Goal: Complete application form

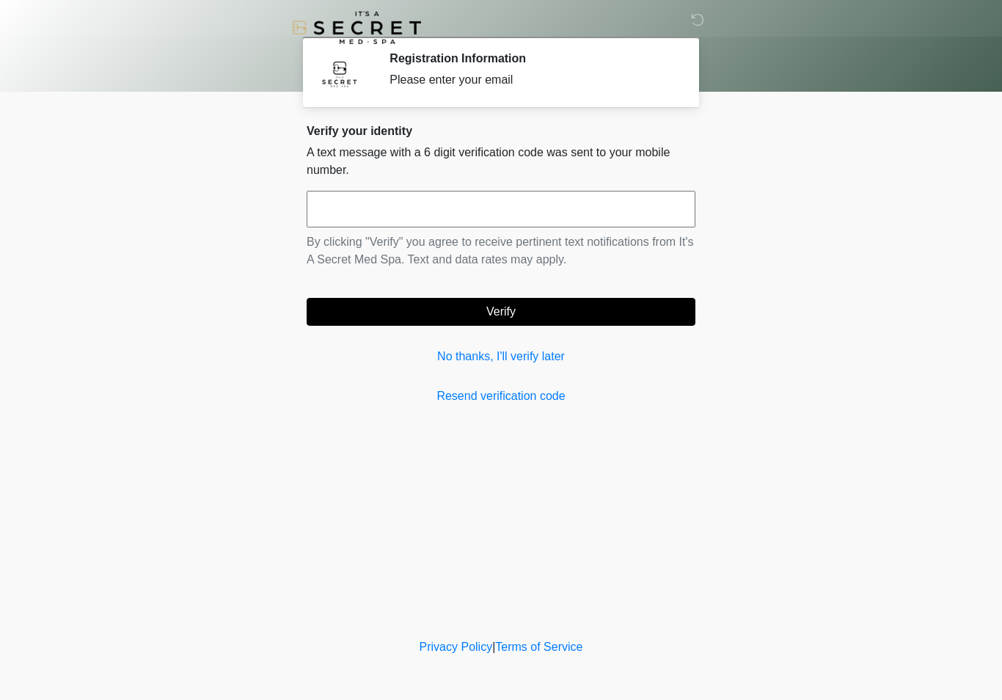
click at [477, 215] on input "text" at bounding box center [501, 209] width 389 height 37
type input "******"
click at [567, 314] on button "Verify" at bounding box center [501, 312] width 389 height 28
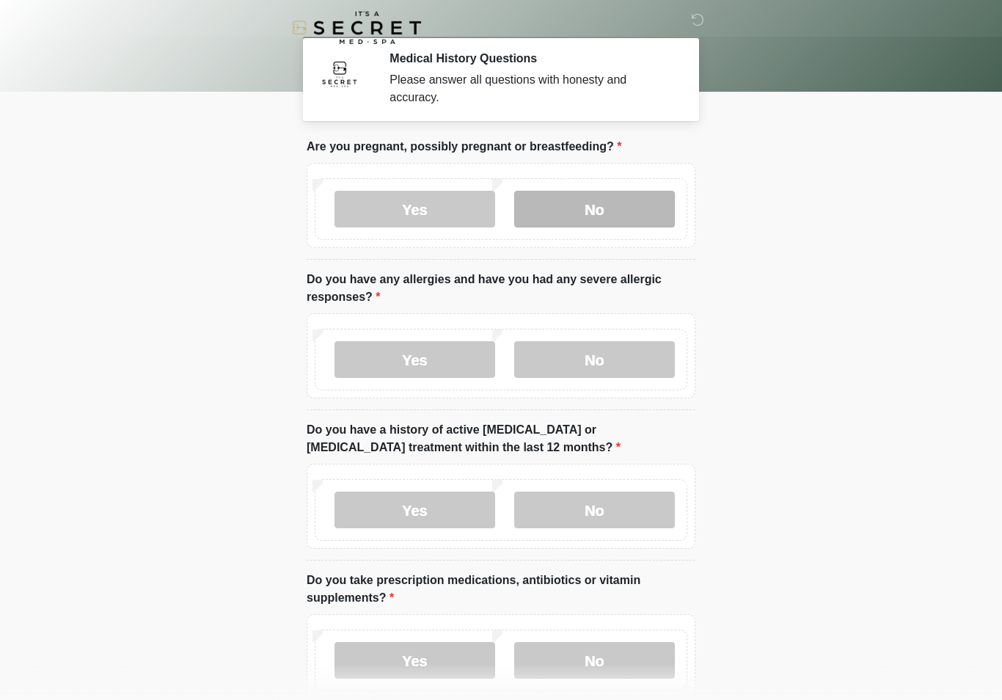
click at [633, 217] on label "No" at bounding box center [594, 209] width 161 height 37
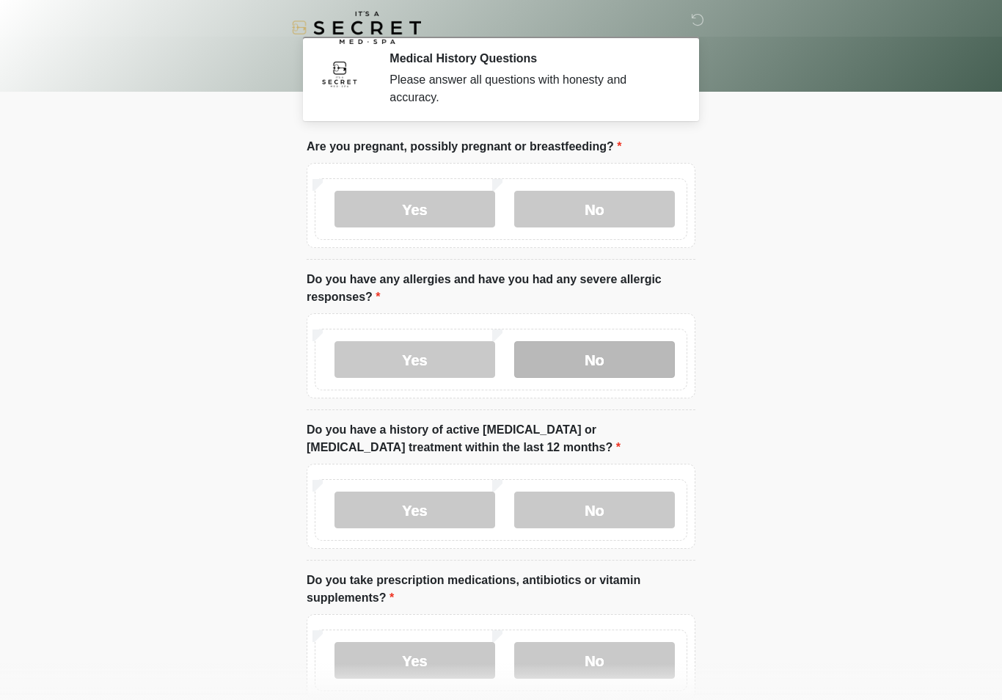
click at [626, 358] on label "No" at bounding box center [594, 359] width 161 height 37
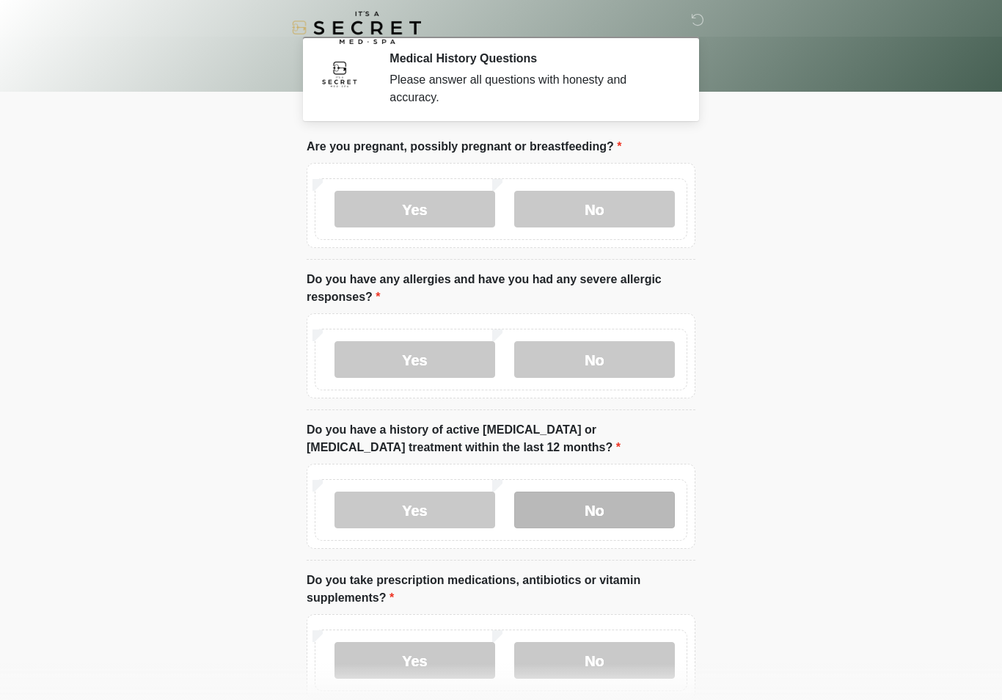
click at [616, 509] on label "No" at bounding box center [594, 510] width 161 height 37
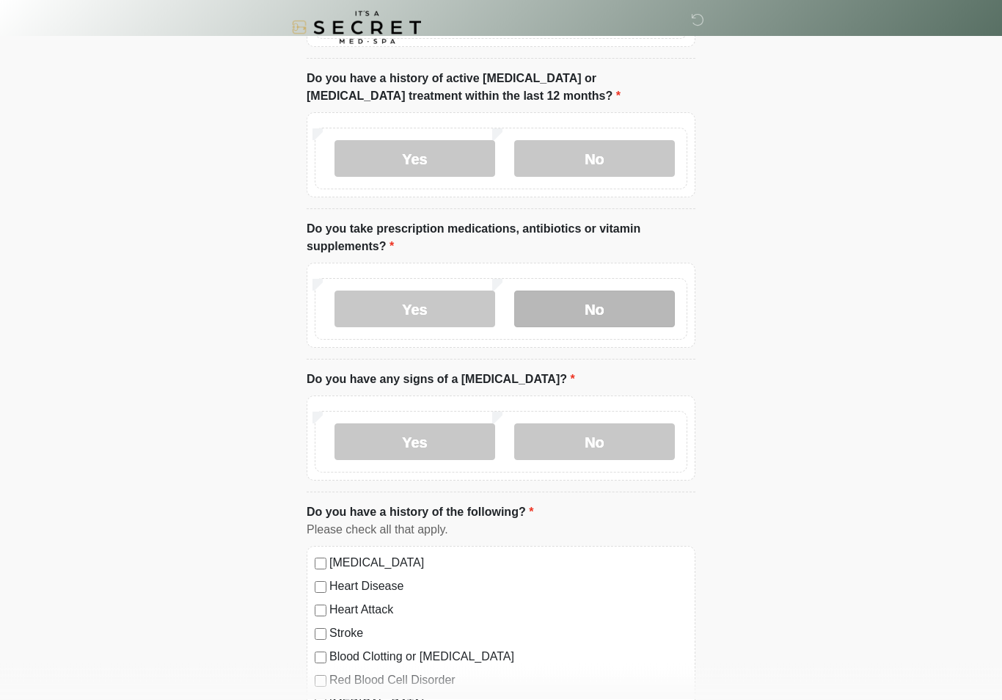
click at [632, 313] on label "No" at bounding box center [594, 309] width 161 height 37
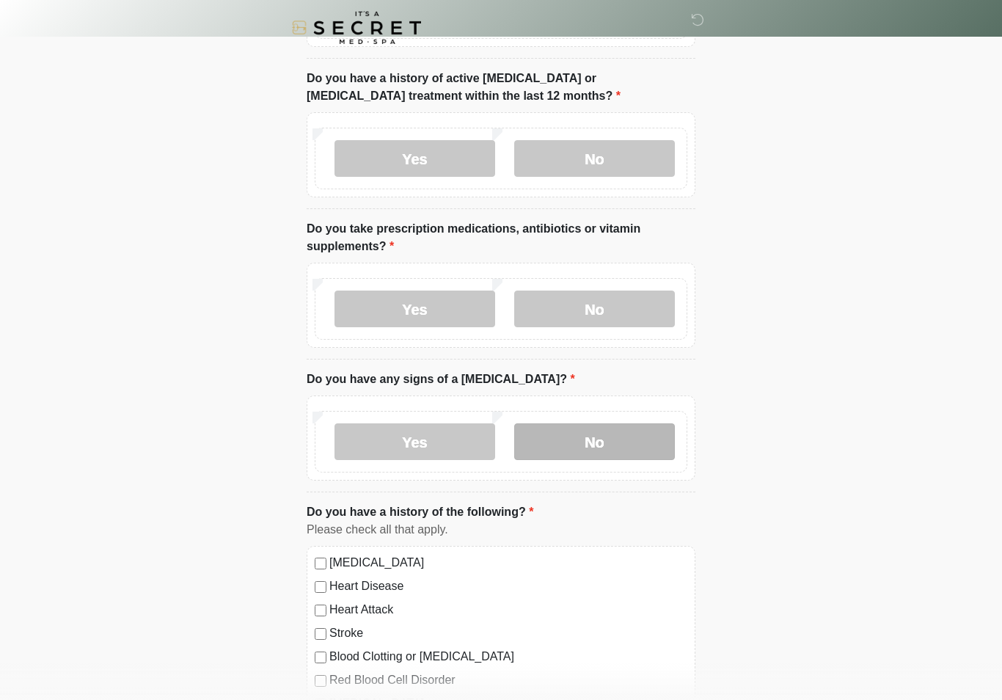
click at [610, 443] on label "No" at bounding box center [594, 441] width 161 height 37
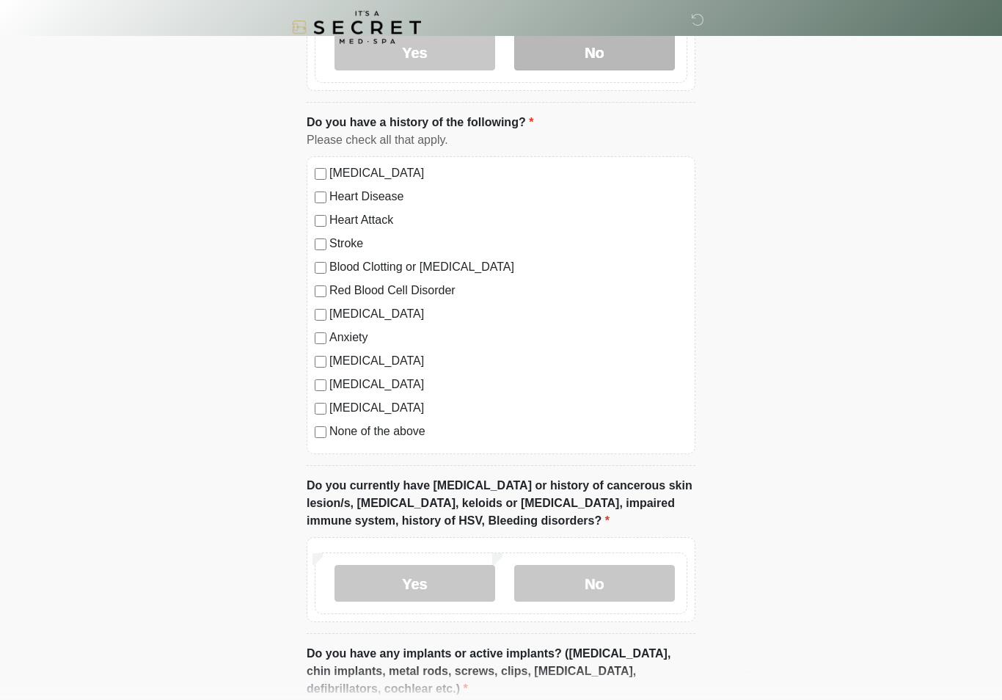
scroll to position [776, 0]
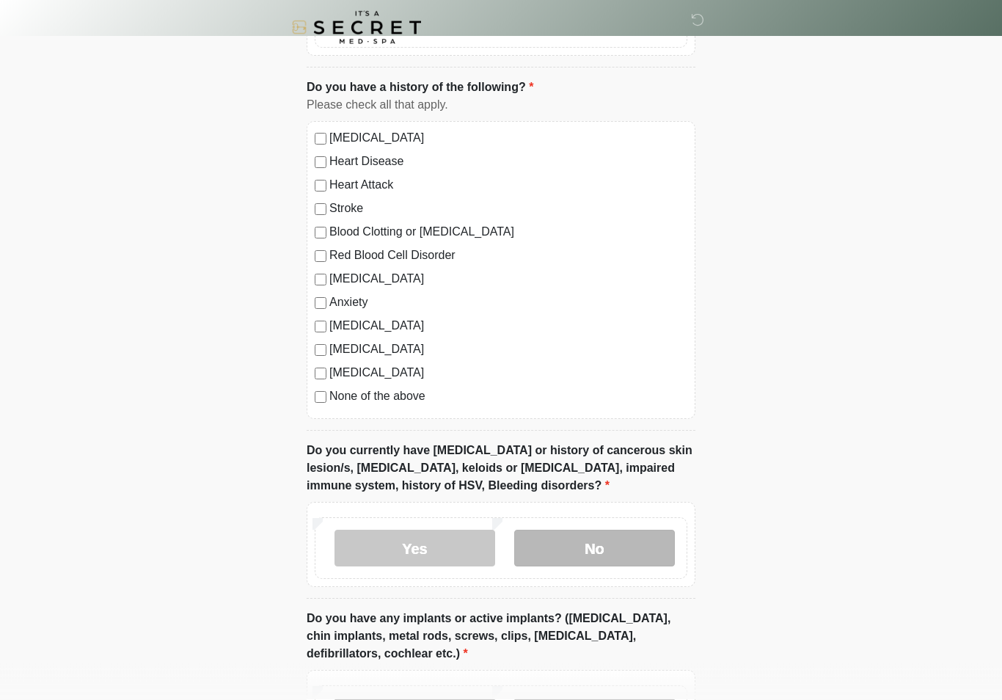
click at [619, 553] on label "No" at bounding box center [594, 549] width 161 height 37
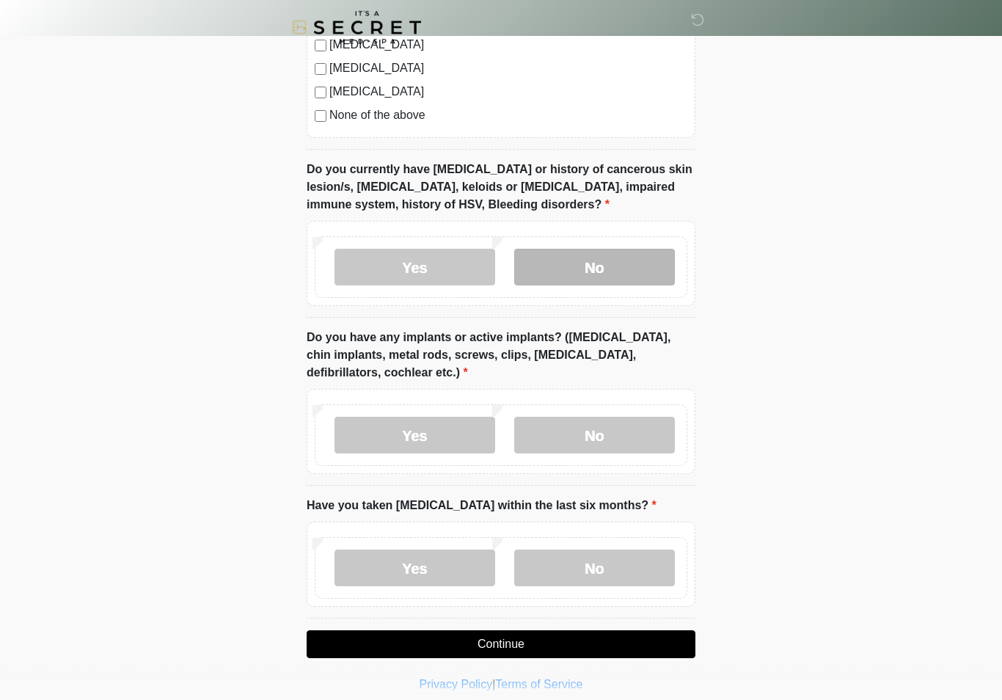
scroll to position [1069, 0]
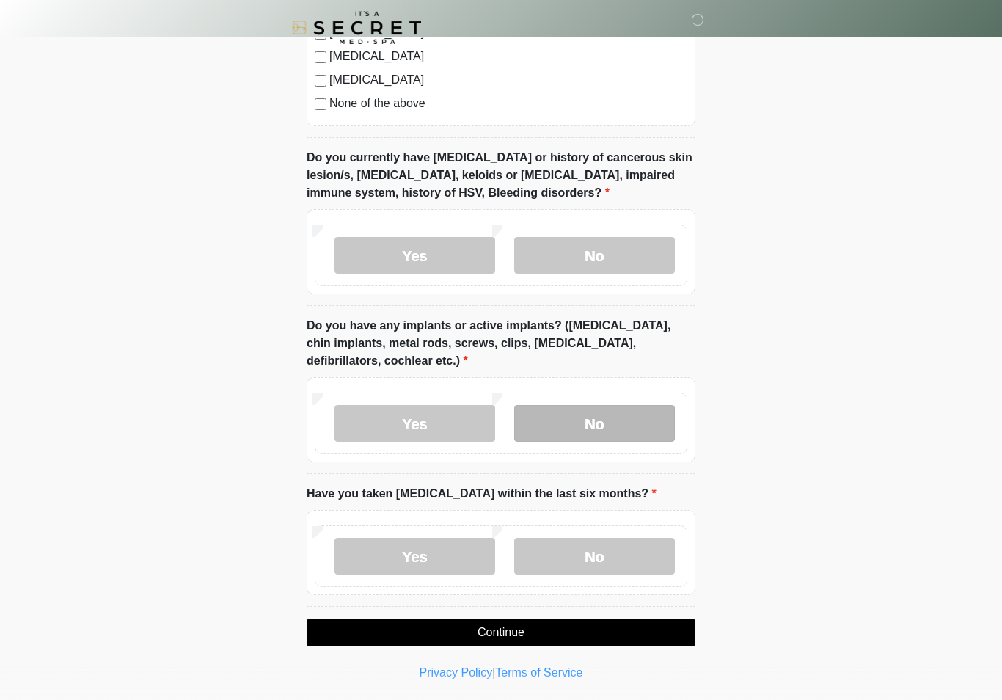
click at [637, 412] on label "No" at bounding box center [594, 423] width 161 height 37
click at [636, 555] on label "No" at bounding box center [594, 556] width 161 height 37
click at [572, 632] on button "Continue" at bounding box center [501, 633] width 389 height 28
click at [536, 624] on button "Continue" at bounding box center [501, 633] width 389 height 28
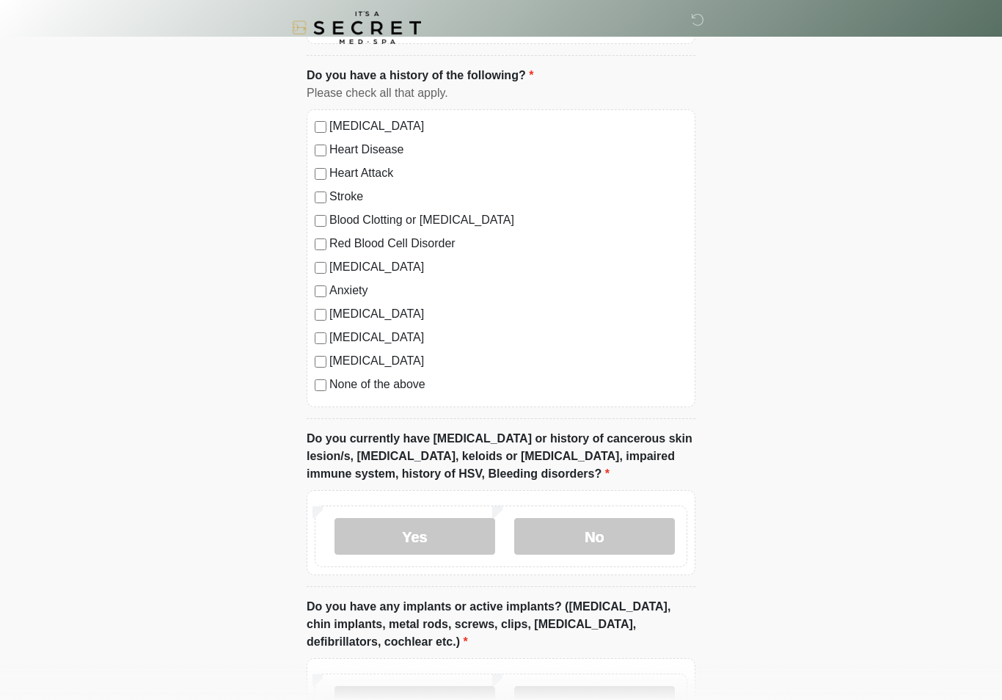
scroll to position [0, 0]
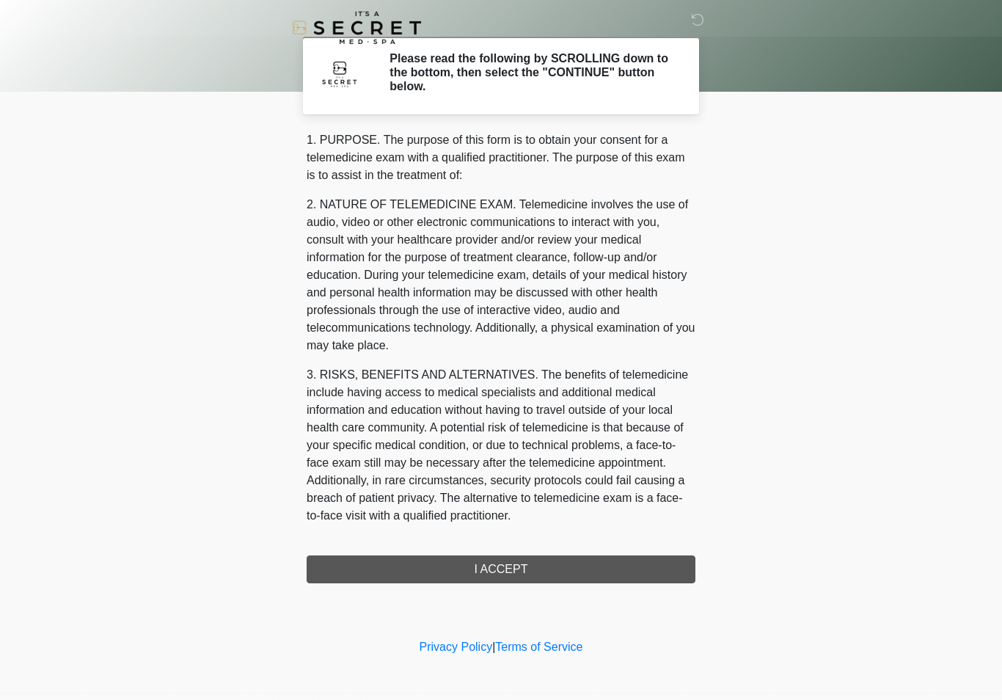
click at [542, 563] on div "1. PURPOSE. The purpose of this form is to obtain your consent for a telemedici…" at bounding box center [501, 357] width 389 height 452
click at [544, 566] on div "1. PURPOSE. The purpose of this form is to obtain your consent for a telemedici…" at bounding box center [501, 357] width 389 height 452
click at [509, 578] on div "1. PURPOSE. The purpose of this form is to obtain your consent for a telemedici…" at bounding box center [501, 357] width 389 height 452
click at [522, 566] on div "1. PURPOSE. The purpose of this form is to obtain your consent for a telemedici…" at bounding box center [501, 357] width 389 height 452
click at [503, 564] on div "1. PURPOSE. The purpose of this form is to obtain your consent for a telemedici…" at bounding box center [501, 357] width 389 height 452
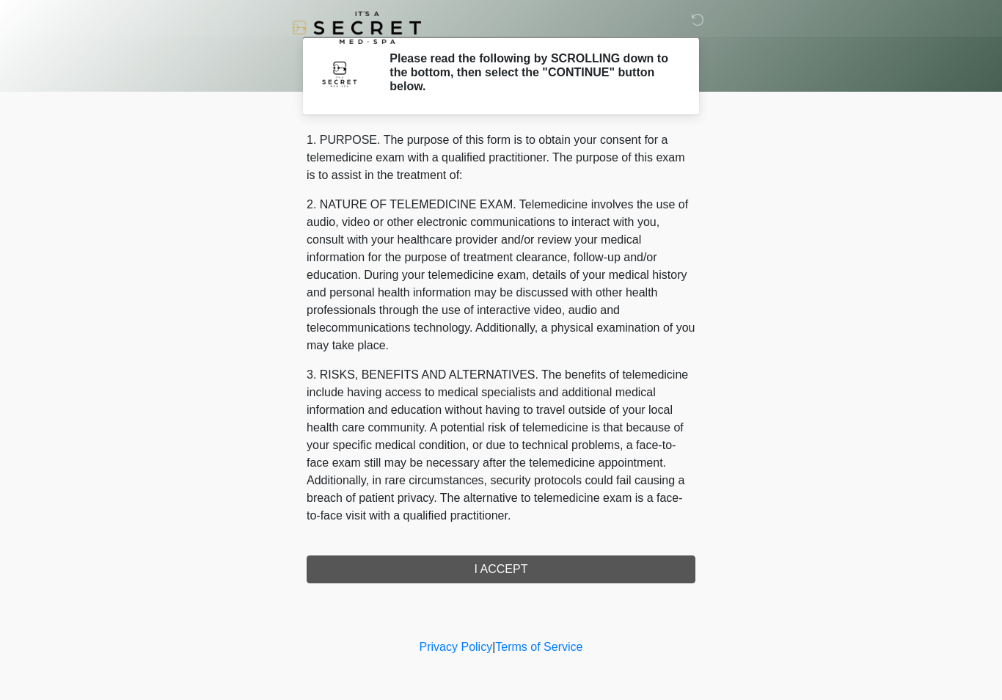
click at [522, 566] on div "1. PURPOSE. The purpose of this form is to obtain your consent for a telemedici…" at bounding box center [501, 357] width 389 height 452
click at [635, 74] on h2 "Please read the following by SCROLLING down to the bottom, then select the "CON…" at bounding box center [532, 72] width 284 height 43
click at [519, 564] on div "1. PURPOSE. The purpose of this form is to obtain your consent for a telemedici…" at bounding box center [501, 357] width 389 height 452
click at [360, 78] on img at bounding box center [340, 73] width 44 height 44
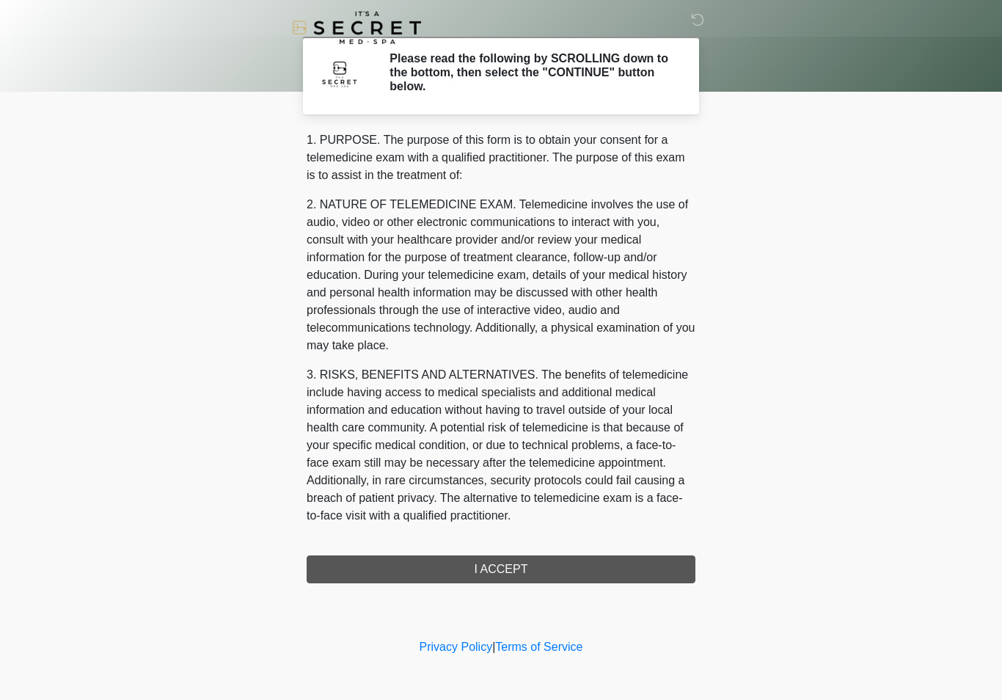
click at [547, 76] on h2 "Please read the following by SCROLLING down to the bottom, then select the "CON…" at bounding box center [532, 72] width 284 height 43
click at [544, 569] on div "1. PURPOSE. The purpose of this form is to obtain your consent for a telemedici…" at bounding box center [501, 357] width 389 height 452
click at [543, 569] on div "1. PURPOSE. The purpose of this form is to obtain your consent for a telemedici…" at bounding box center [501, 357] width 389 height 452
click at [597, 81] on h2 "Please read the following by SCROLLING down to the bottom, then select the "CON…" at bounding box center [532, 72] width 284 height 43
click at [520, 557] on div "1. PURPOSE. The purpose of this form is to obtain your consent for a telemedici…" at bounding box center [501, 357] width 389 height 452
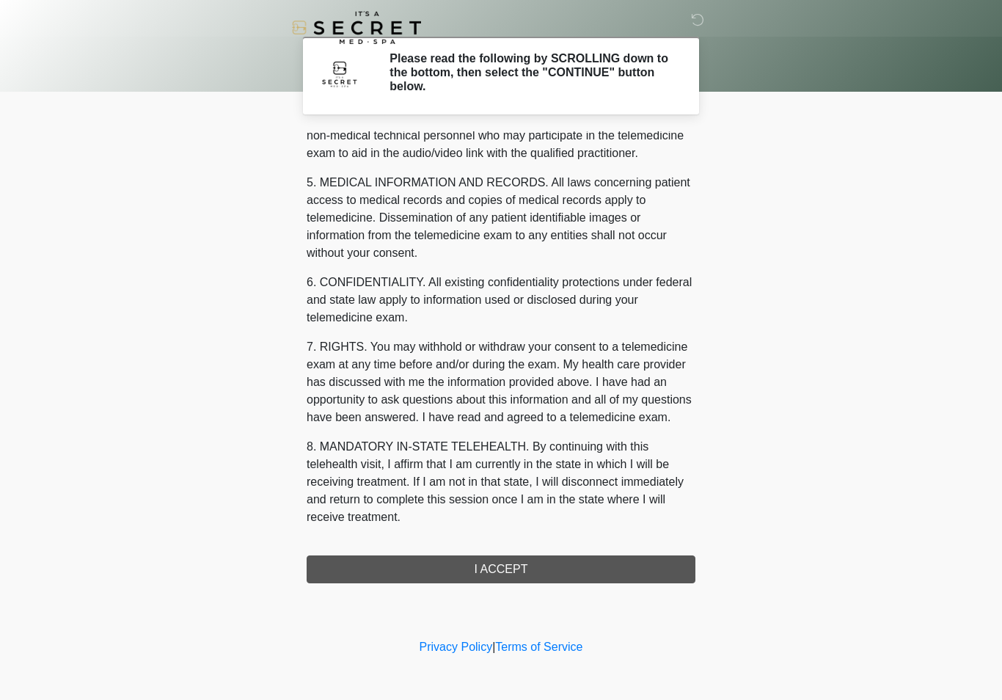
scroll to position [445, 0]
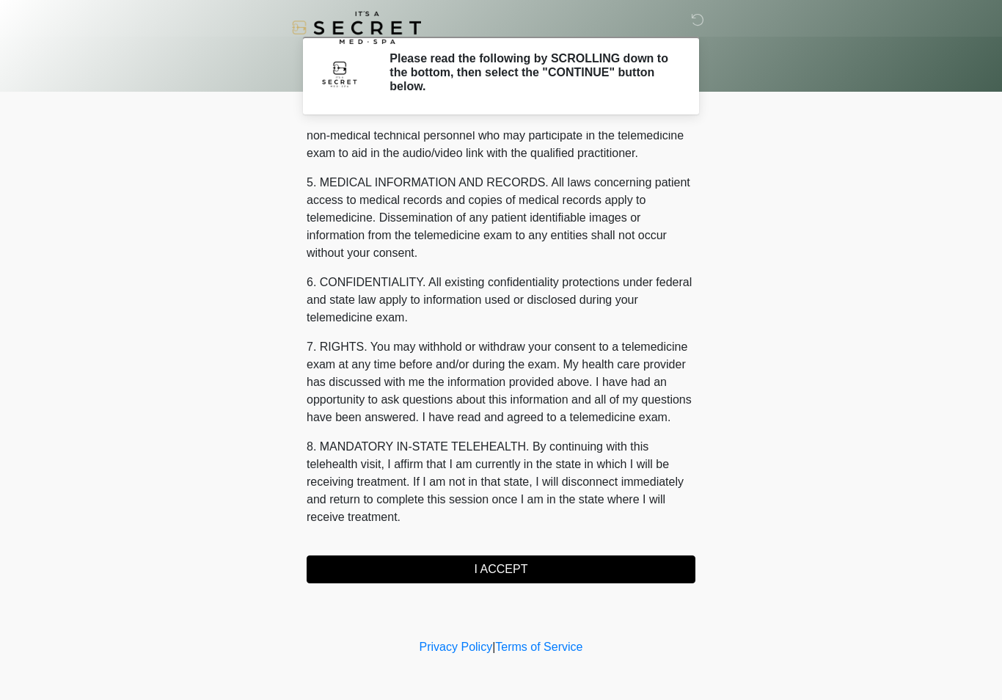
click at [531, 564] on button "I ACCEPT" at bounding box center [501, 569] width 389 height 28
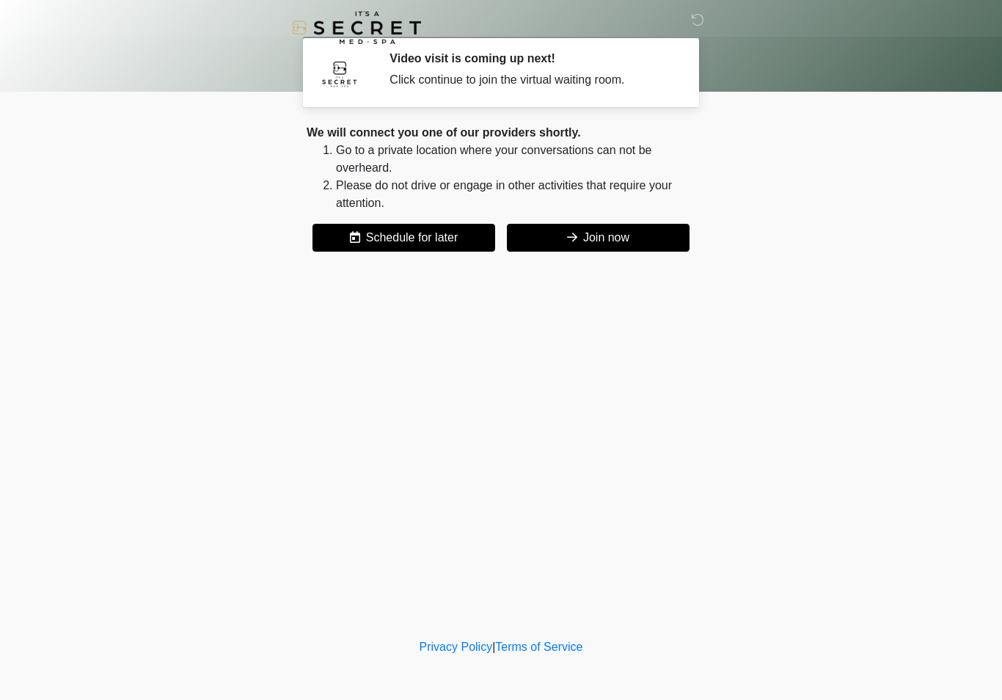
click at [628, 244] on button "Join now" at bounding box center [598, 238] width 183 height 28
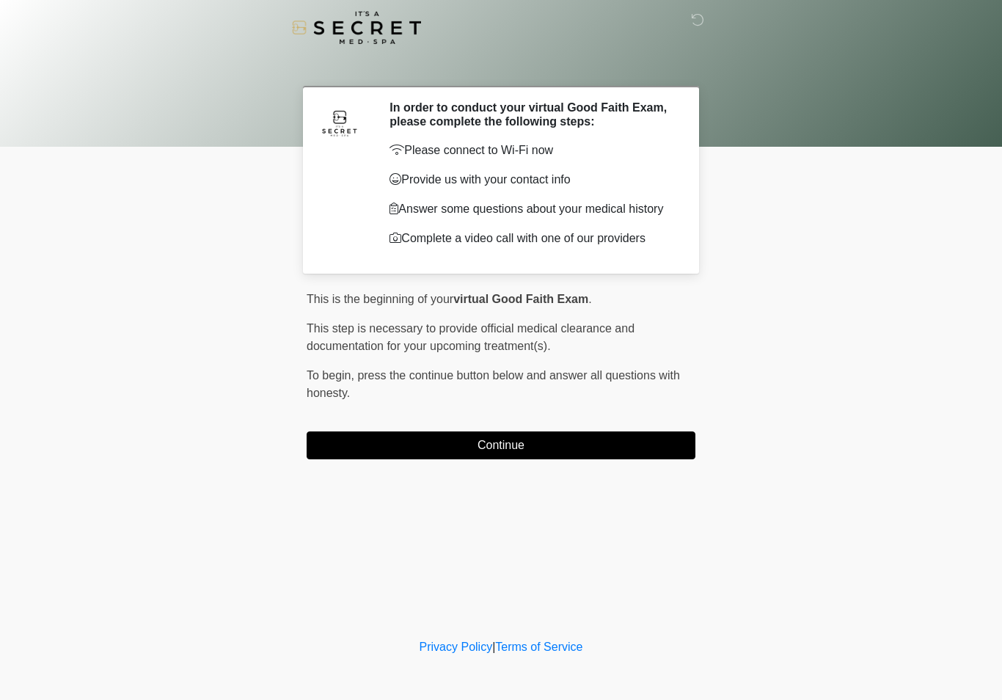
click at [647, 459] on button "Continue" at bounding box center [501, 445] width 389 height 28
